Goal: Navigation & Orientation: Find specific page/section

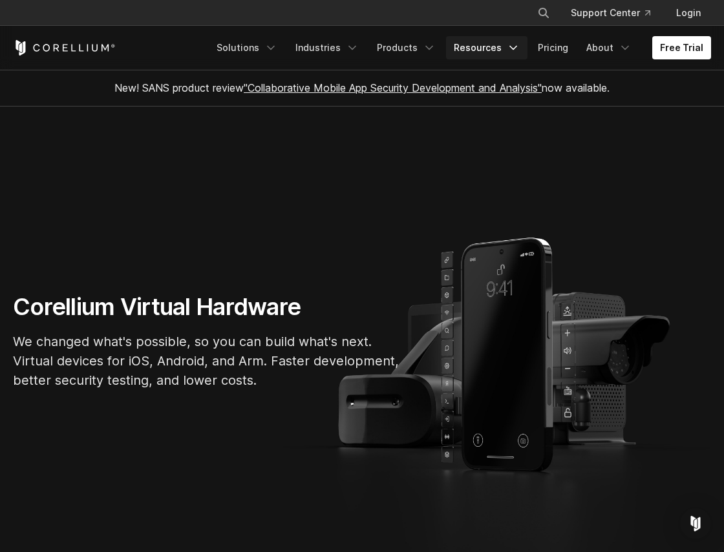
click at [462, 52] on link "Resources" at bounding box center [486, 47] width 81 height 23
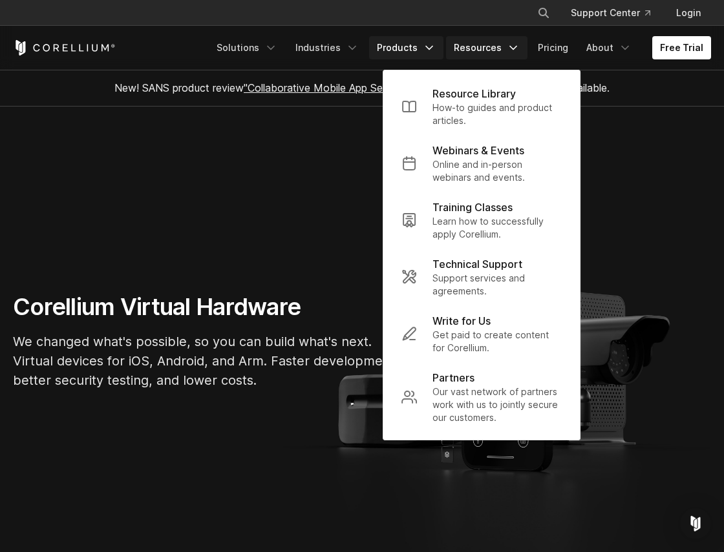
click at [432, 48] on polyline "Navigation Menu" at bounding box center [429, 48] width 6 height 3
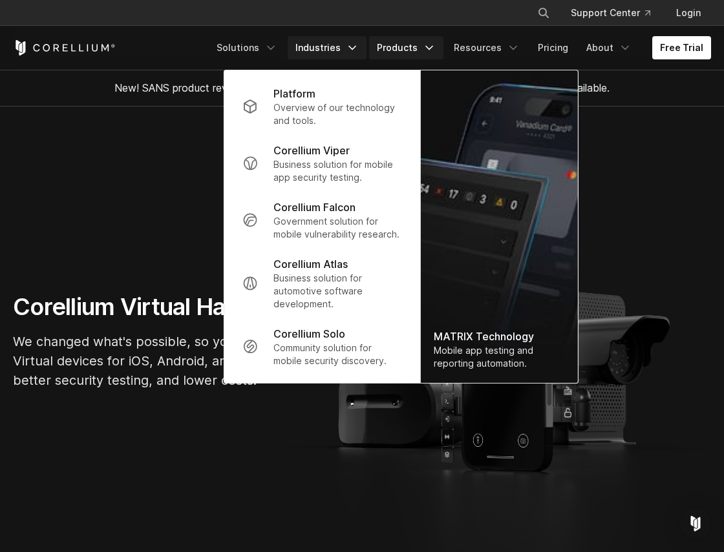
click at [354, 52] on icon "Navigation Menu" at bounding box center [352, 47] width 13 height 13
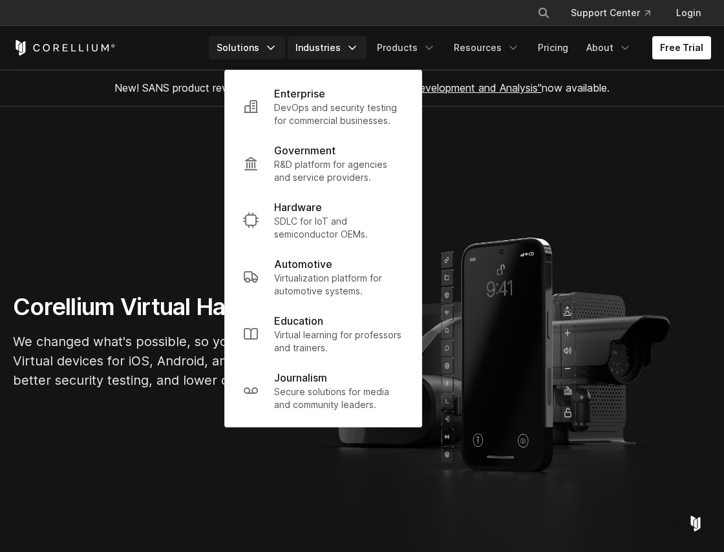
click at [269, 58] on link "Solutions" at bounding box center [247, 47] width 76 height 23
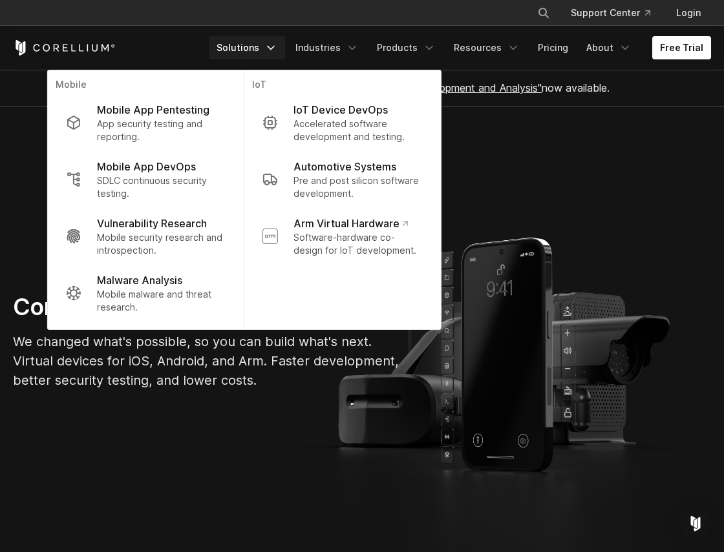
click at [269, 58] on link "Solutions" at bounding box center [247, 47] width 76 height 23
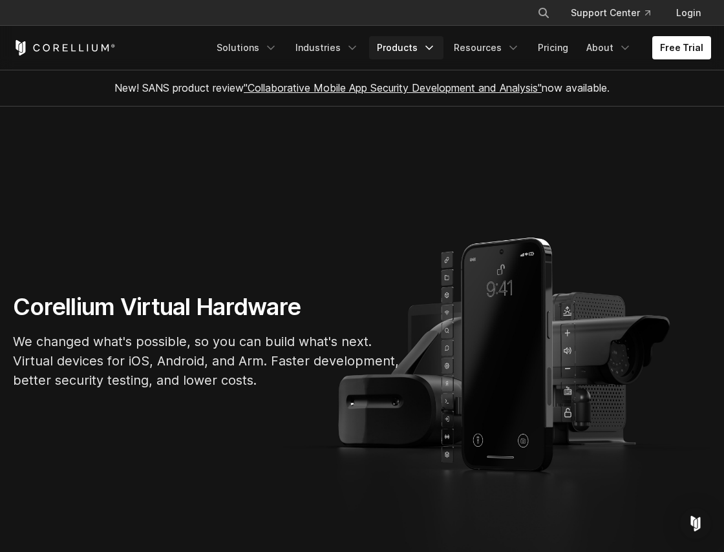
click at [416, 52] on link "Products" at bounding box center [406, 47] width 74 height 23
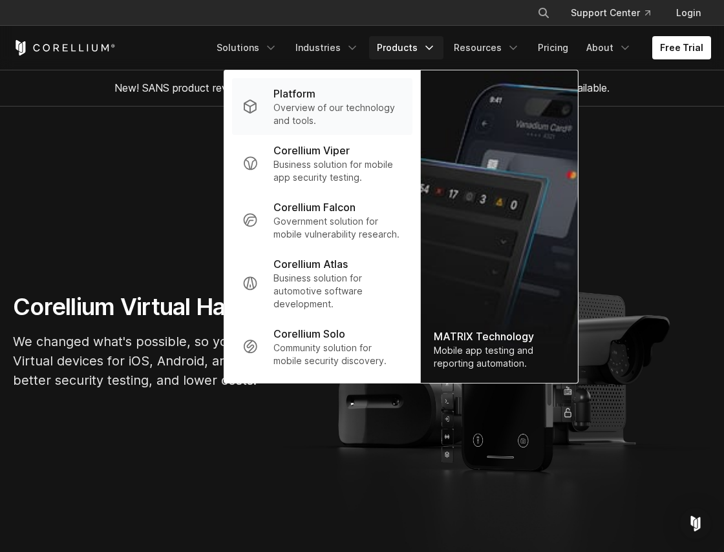
click at [315, 92] on p "Platform" at bounding box center [294, 94] width 42 height 16
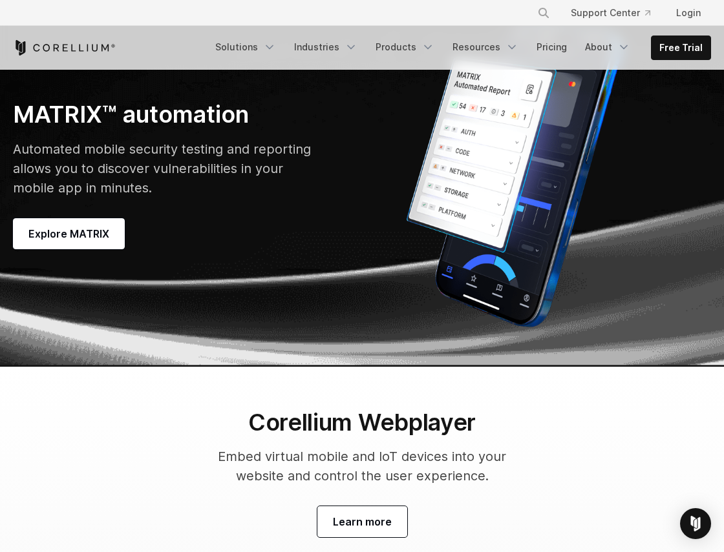
scroll to position [3563, 0]
